Goal: Task Accomplishment & Management: Complete application form

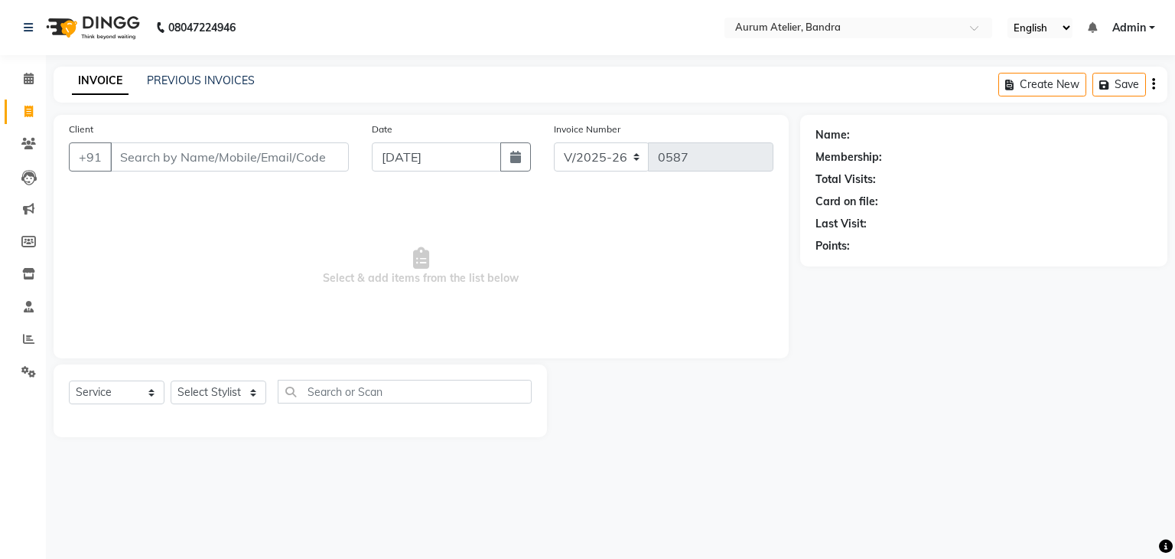
select select "7410"
select select "service"
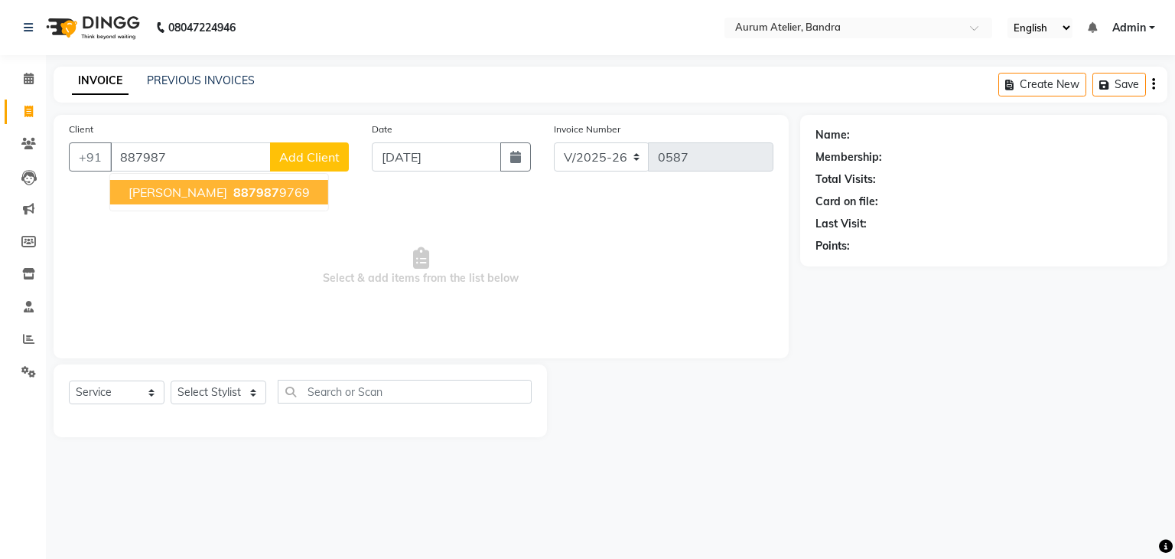
click at [155, 197] on span "[PERSON_NAME]" at bounding box center [178, 191] width 99 height 15
type input "8879879769"
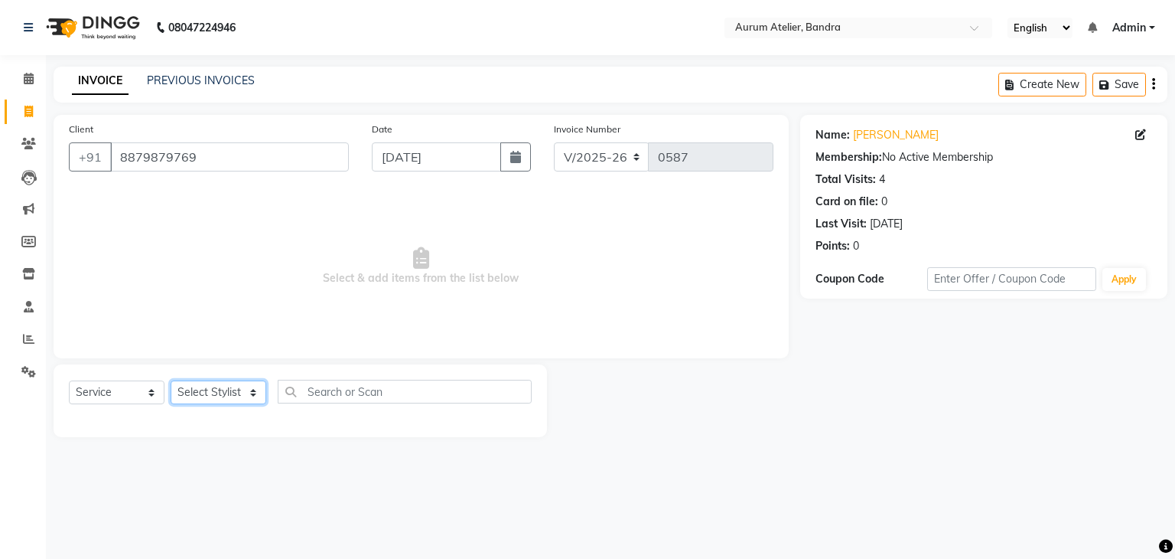
click at [214, 396] on select "Select Stylist [PERSON_NAME] chariya [PERSON_NAME] [PERSON_NAME] [PERSON_NAME] …" at bounding box center [219, 392] width 96 height 24
select select "66081"
click at [171, 381] on select "Select Stylist [PERSON_NAME] chariya [PERSON_NAME] [PERSON_NAME] [PERSON_NAME] …" at bounding box center [219, 392] width 96 height 24
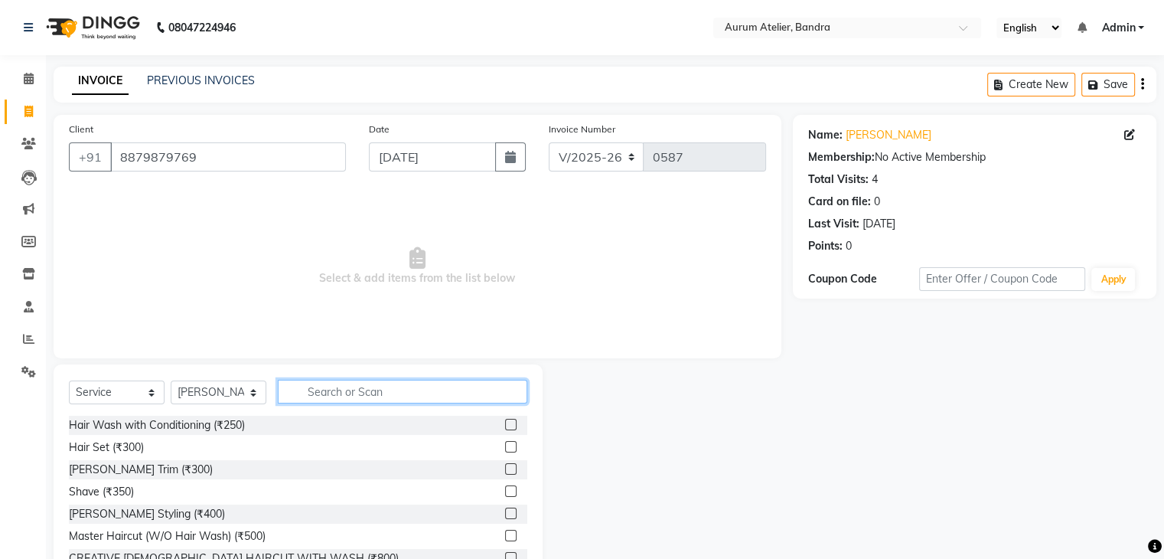
click at [321, 389] on input "text" at bounding box center [402, 391] width 249 height 24
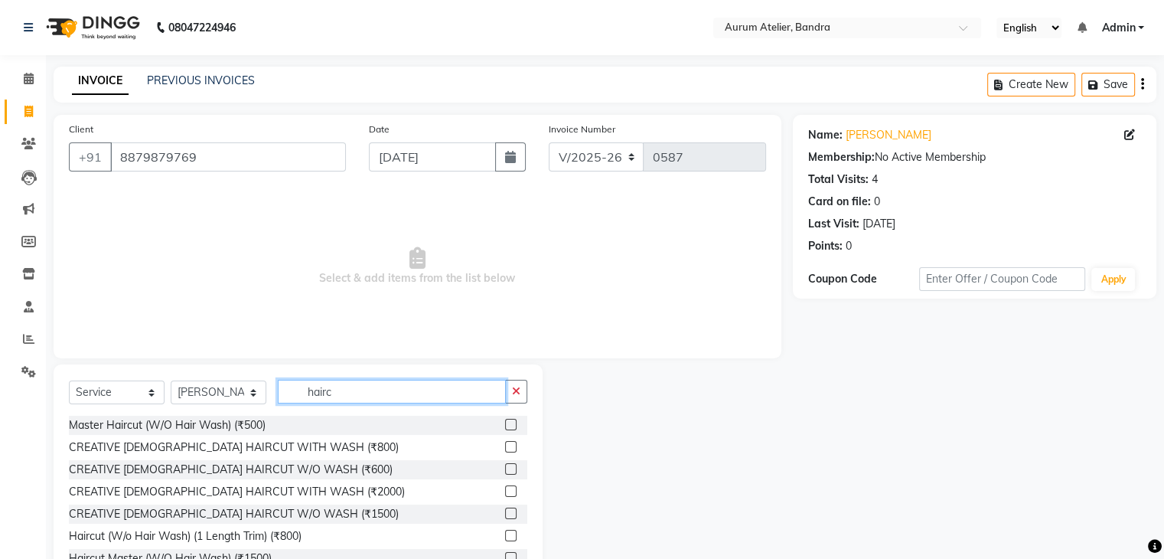
type input "hairc"
click at [505, 469] on label at bounding box center [510, 468] width 11 height 11
click at [505, 469] on input "checkbox" at bounding box center [510, 469] width 10 height 10
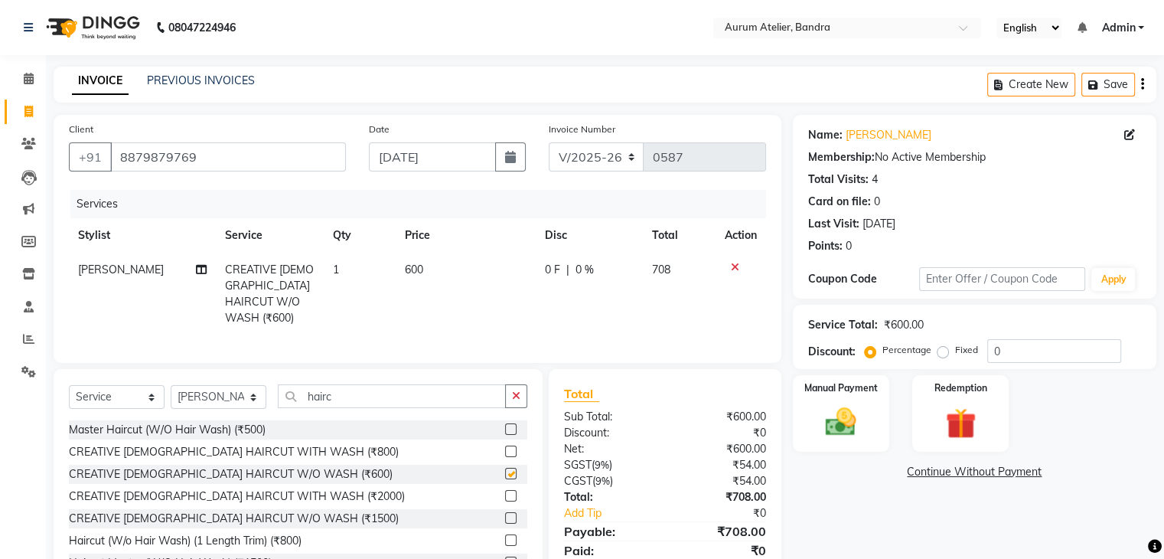
checkbox input "false"
click at [239, 396] on select "Select Stylist [PERSON_NAME] chariya [PERSON_NAME] [PERSON_NAME] [PERSON_NAME] …" at bounding box center [219, 397] width 96 height 24
select select "82650"
click at [171, 385] on select "Select Stylist [PERSON_NAME] chariya [PERSON_NAME] [PERSON_NAME] [PERSON_NAME] …" at bounding box center [219, 397] width 96 height 24
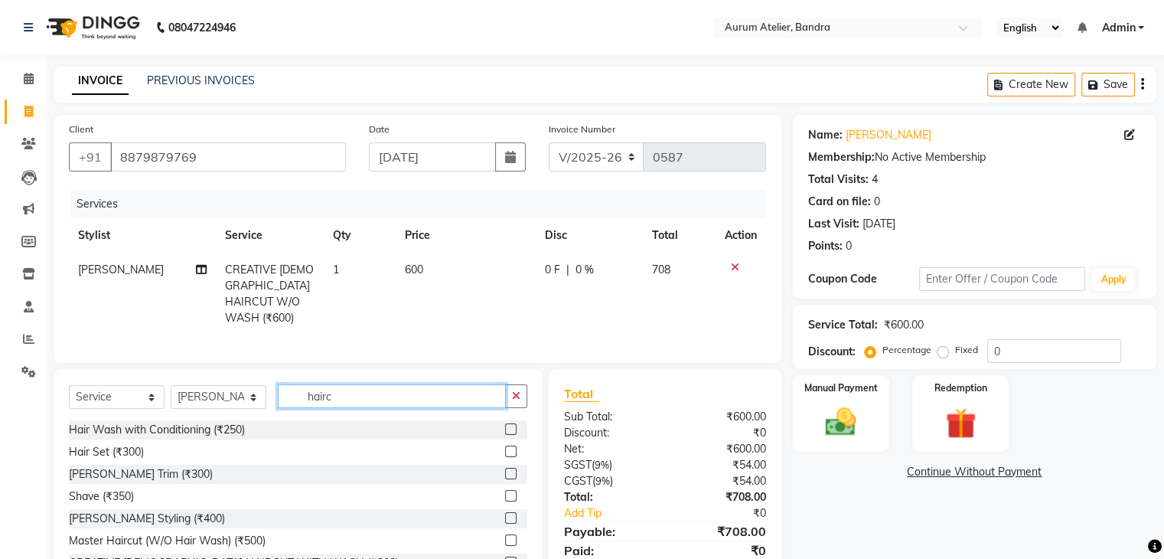
click at [342, 387] on input "hairc" at bounding box center [392, 396] width 228 height 24
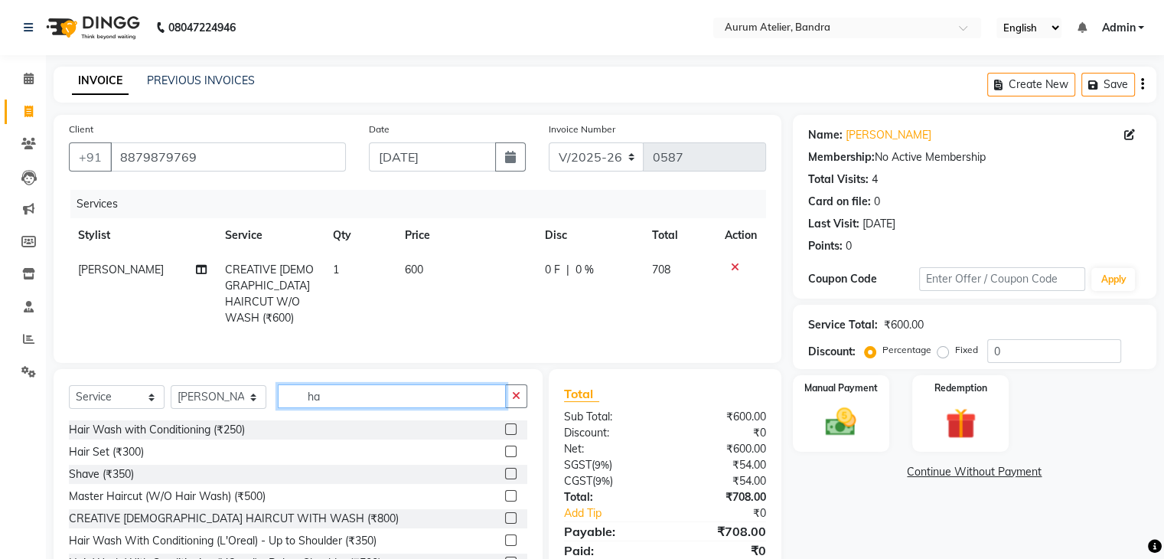
type input "h"
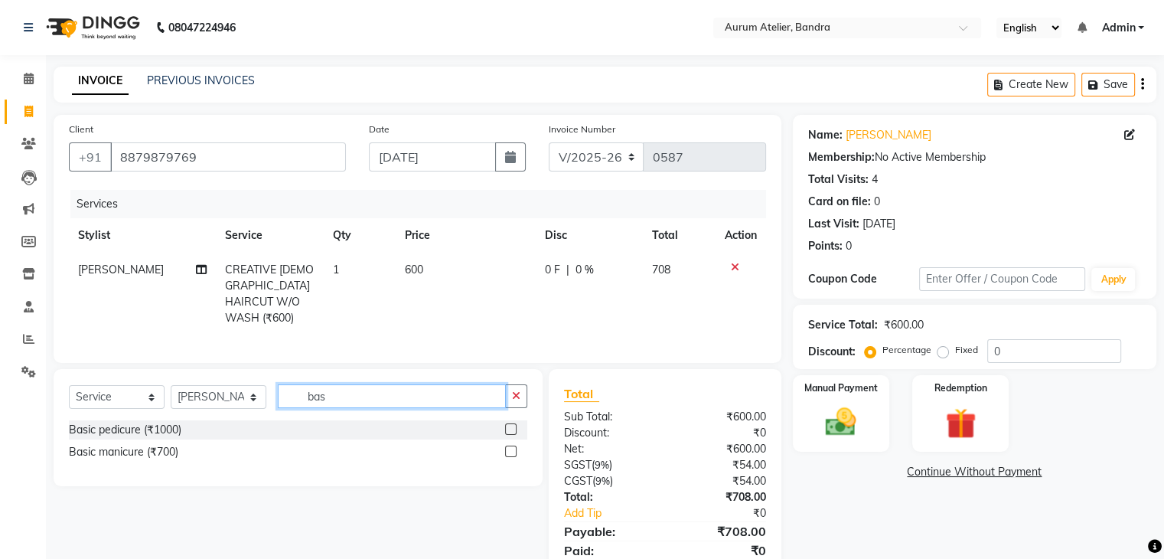
type input "bas"
click at [509, 423] on label at bounding box center [510, 428] width 11 height 11
click at [509, 425] on input "checkbox" at bounding box center [510, 430] width 10 height 10
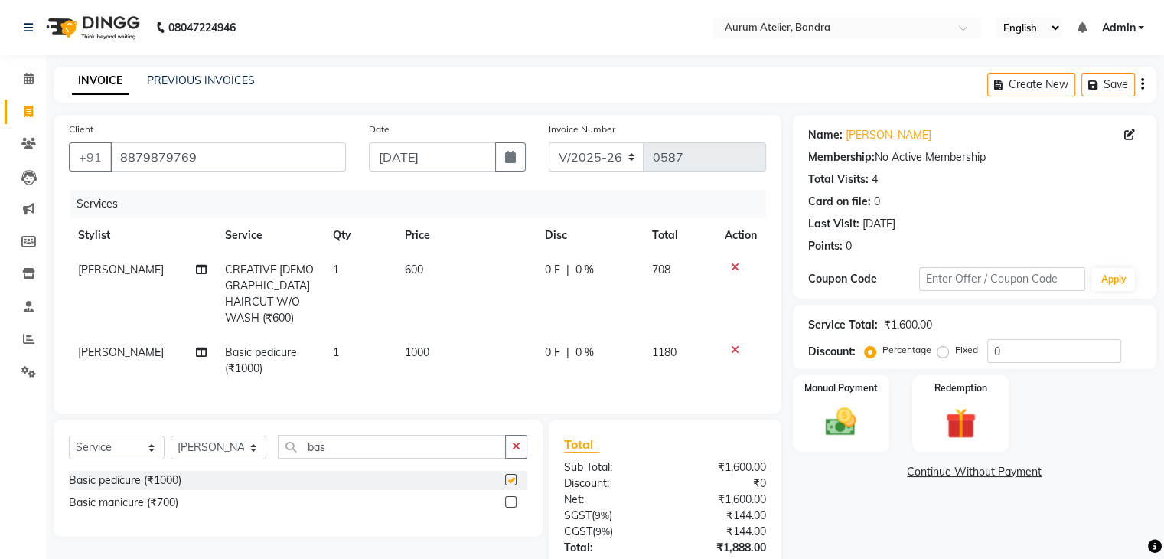
checkbox input "false"
click at [510, 499] on label at bounding box center [510, 501] width 11 height 11
click at [510, 499] on input "checkbox" at bounding box center [510, 502] width 10 height 10
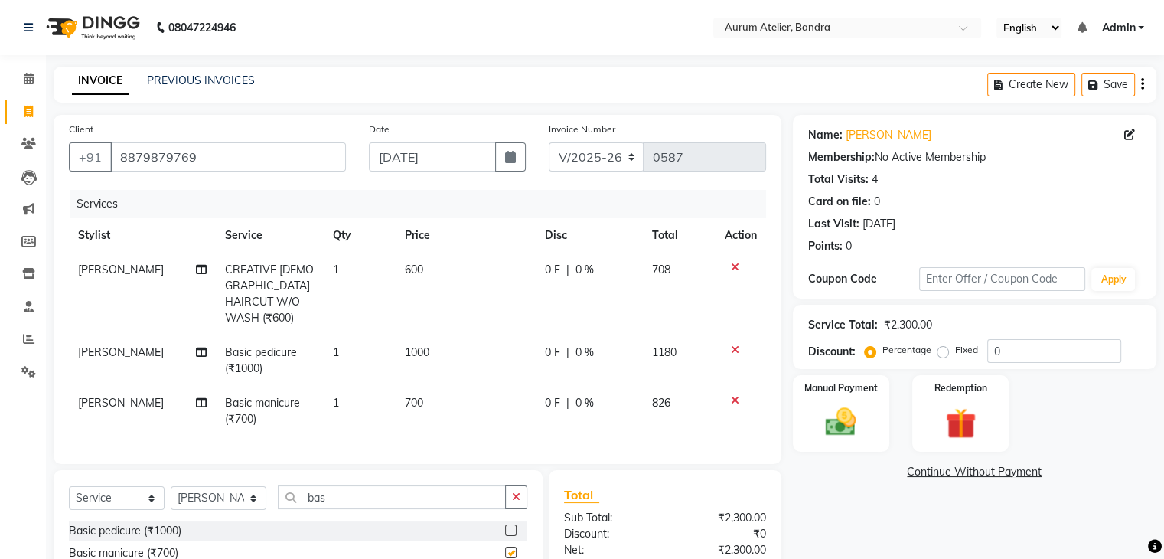
checkbox input "false"
click at [588, 154] on select "C/2025-26 V/2025 V/2025-26" at bounding box center [597, 156] width 96 height 29
select select "7590"
click at [549, 142] on select "C/2025-26 V/2025 V/2025-26" at bounding box center [597, 156] width 96 height 29
type input "1273"
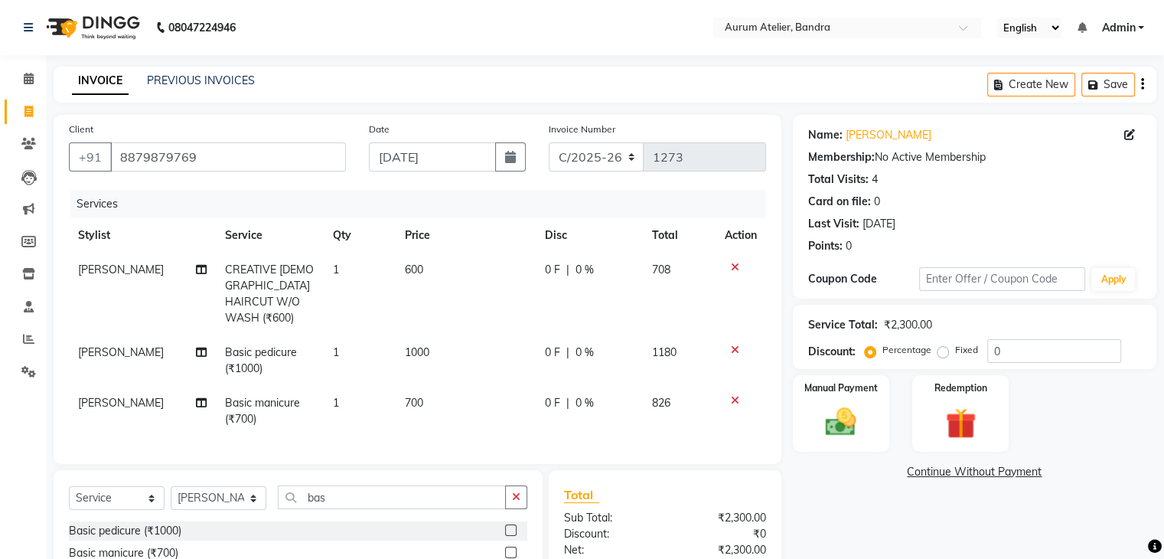
click at [1144, 86] on div "Create New Save" at bounding box center [1071, 85] width 169 height 36
click at [1142, 85] on icon "button" at bounding box center [1142, 84] width 3 height 1
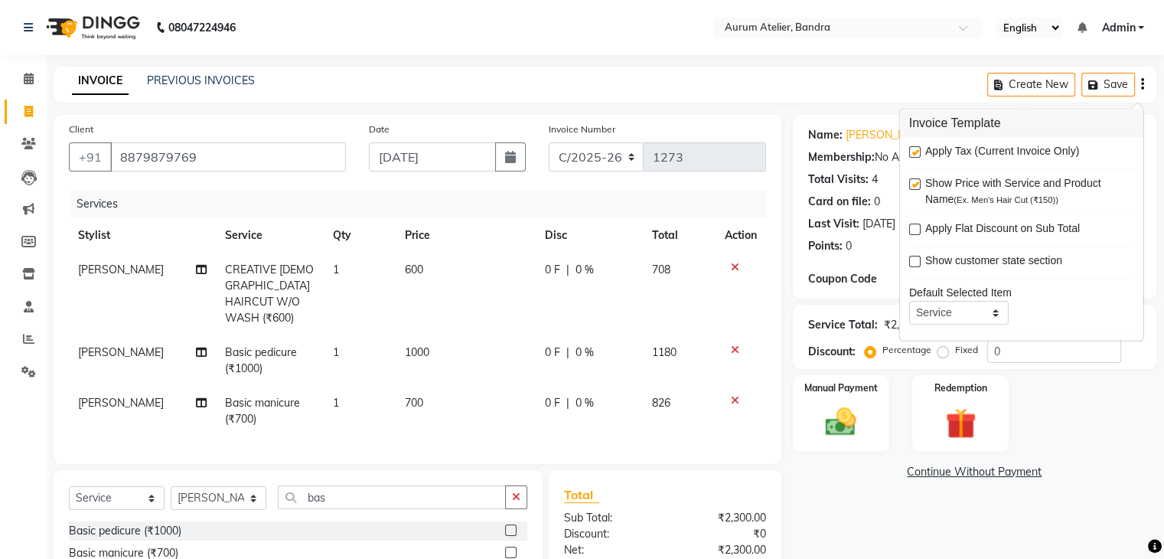
click at [909, 152] on label at bounding box center [914, 151] width 11 height 11
click at [909, 152] on input "checkbox" at bounding box center [914, 153] width 10 height 10
checkbox input "false"
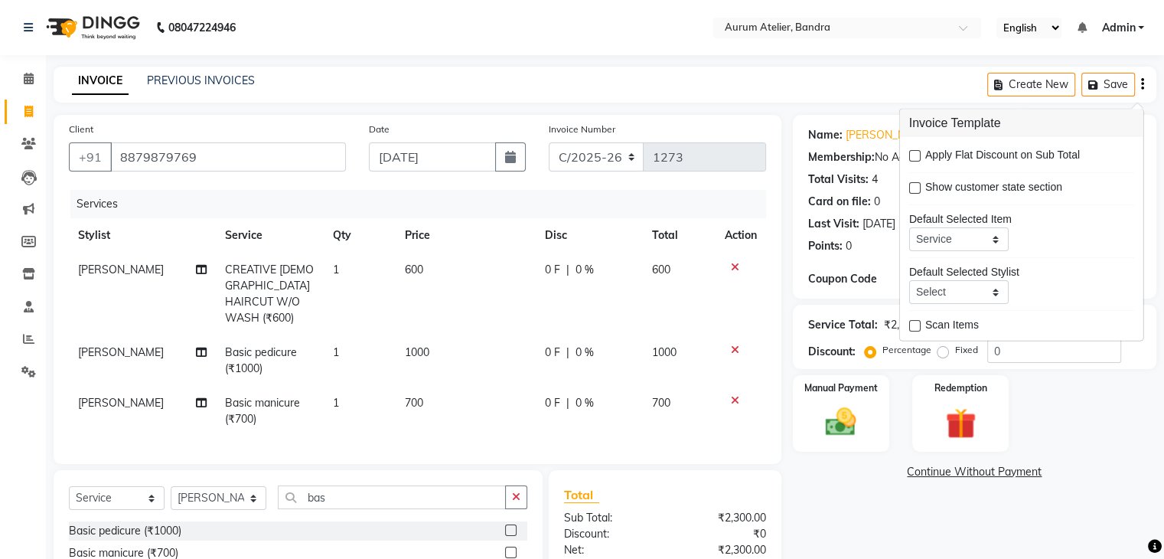
scroll to position [122, 0]
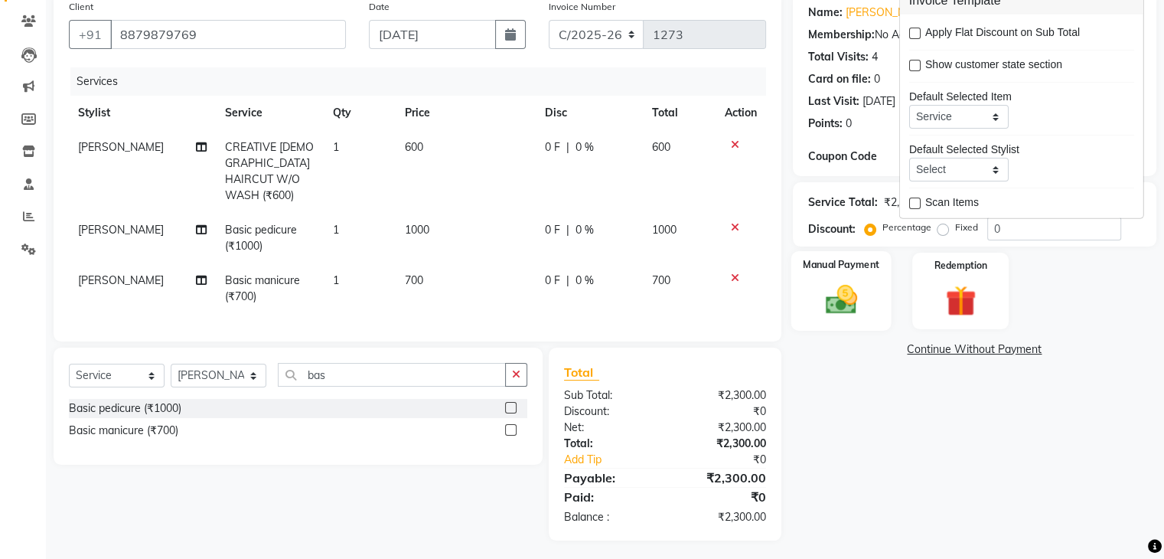
click at [845, 296] on img at bounding box center [840, 300] width 51 height 37
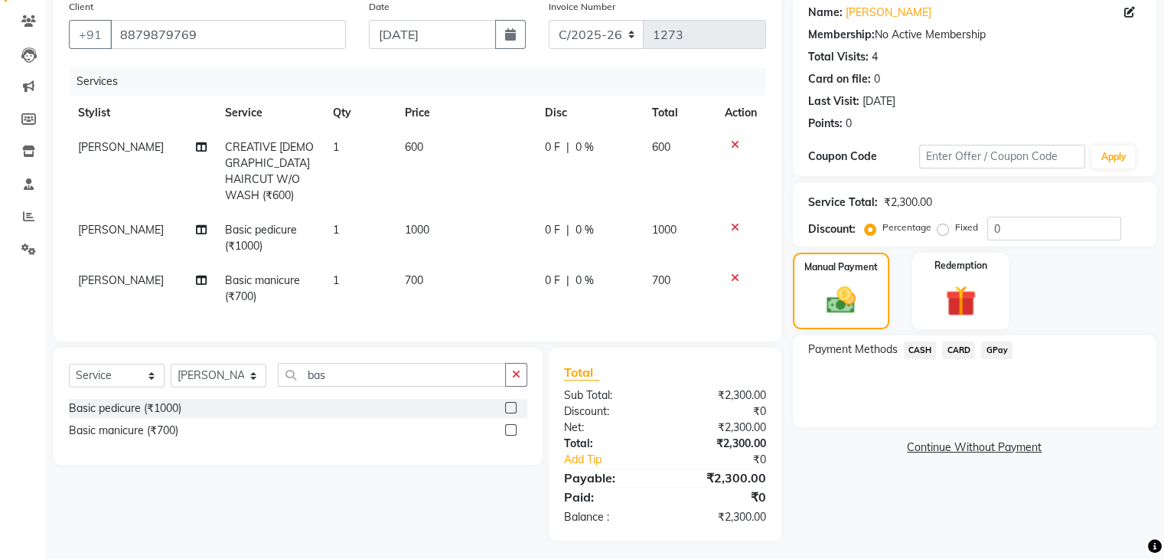
click at [918, 350] on span "CASH" at bounding box center [920, 350] width 33 height 18
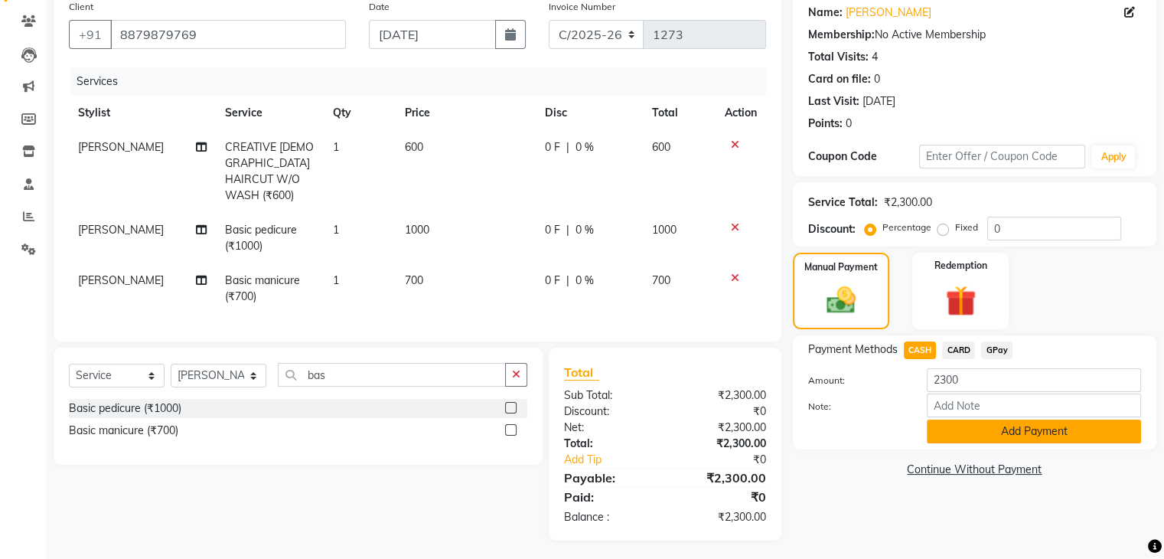
click at [957, 424] on button "Add Payment" at bounding box center [1034, 431] width 214 height 24
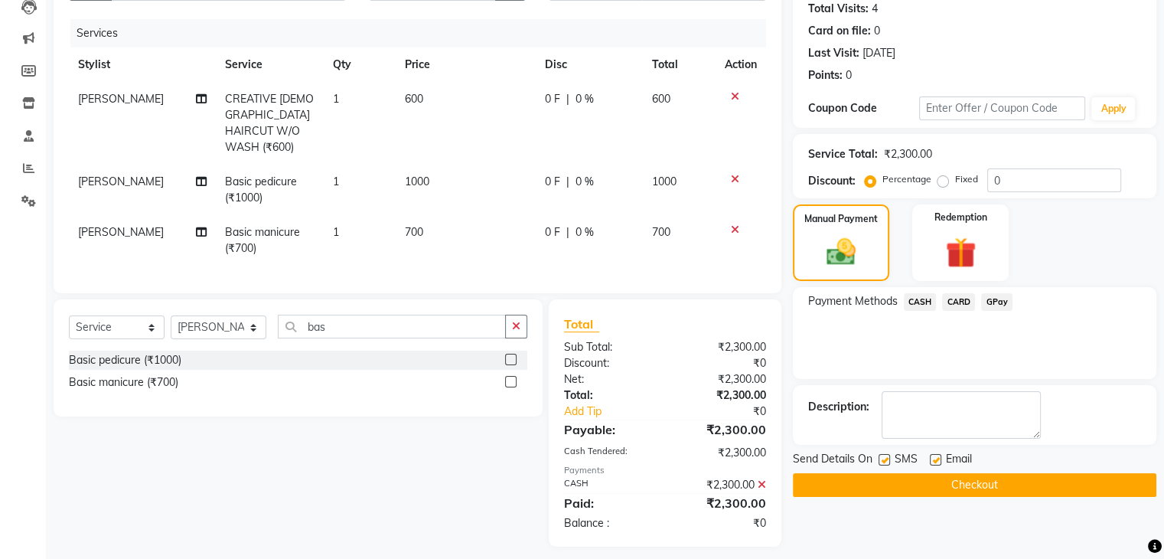
scroll to position [177, 0]
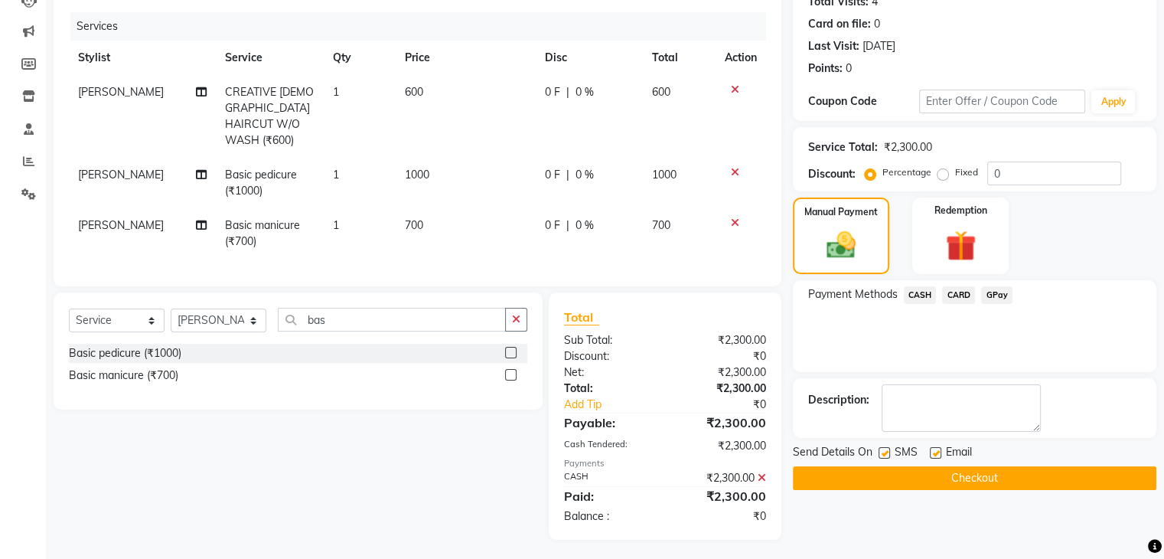
click at [935, 474] on button "Checkout" at bounding box center [974, 478] width 363 height 24
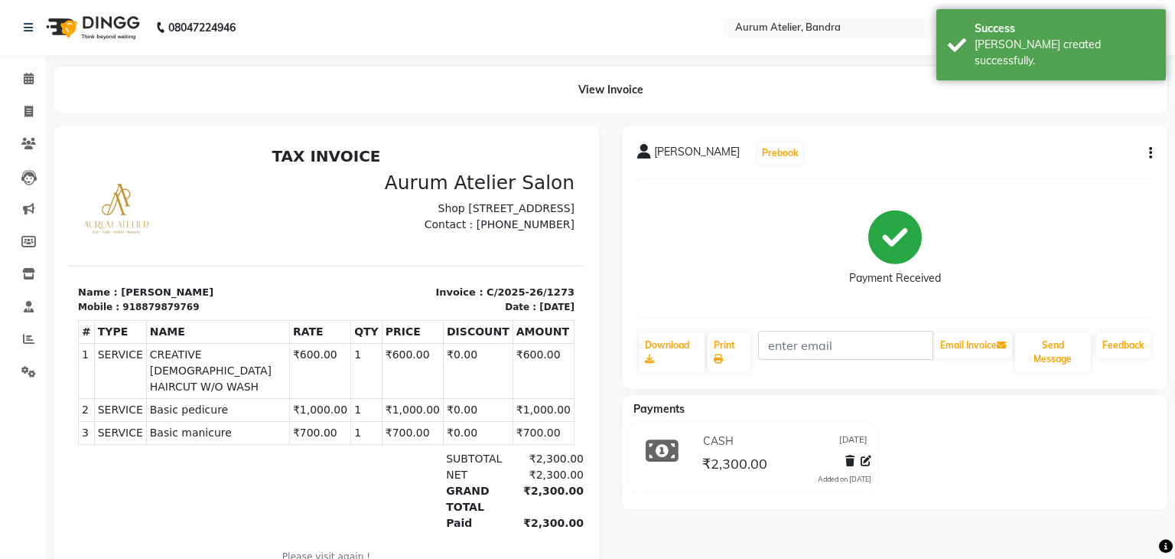
select select "service"
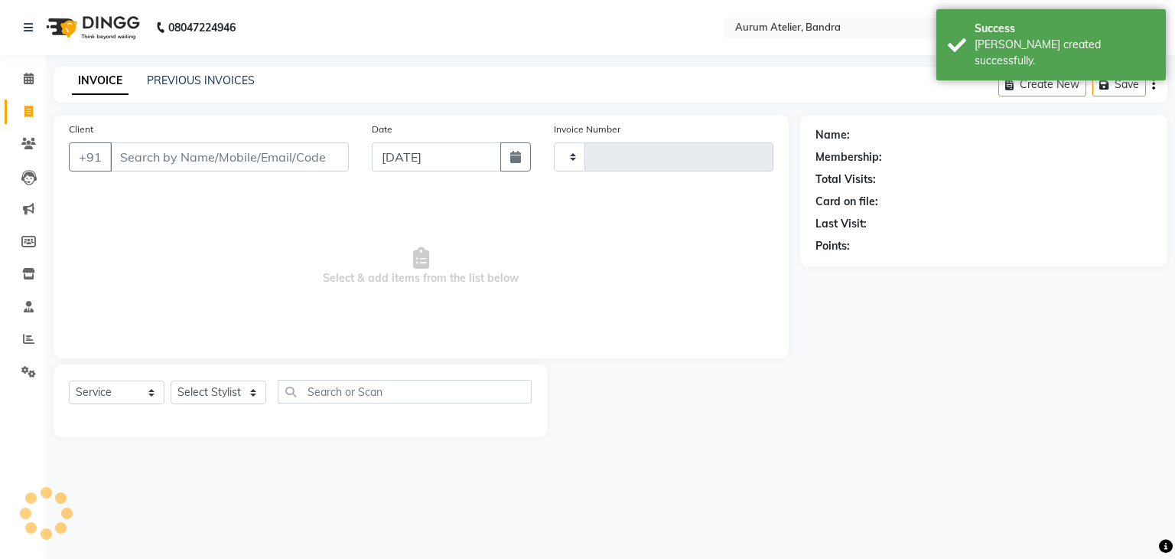
type input "0587"
select select "7410"
